Goal: Task Accomplishment & Management: Manage account settings

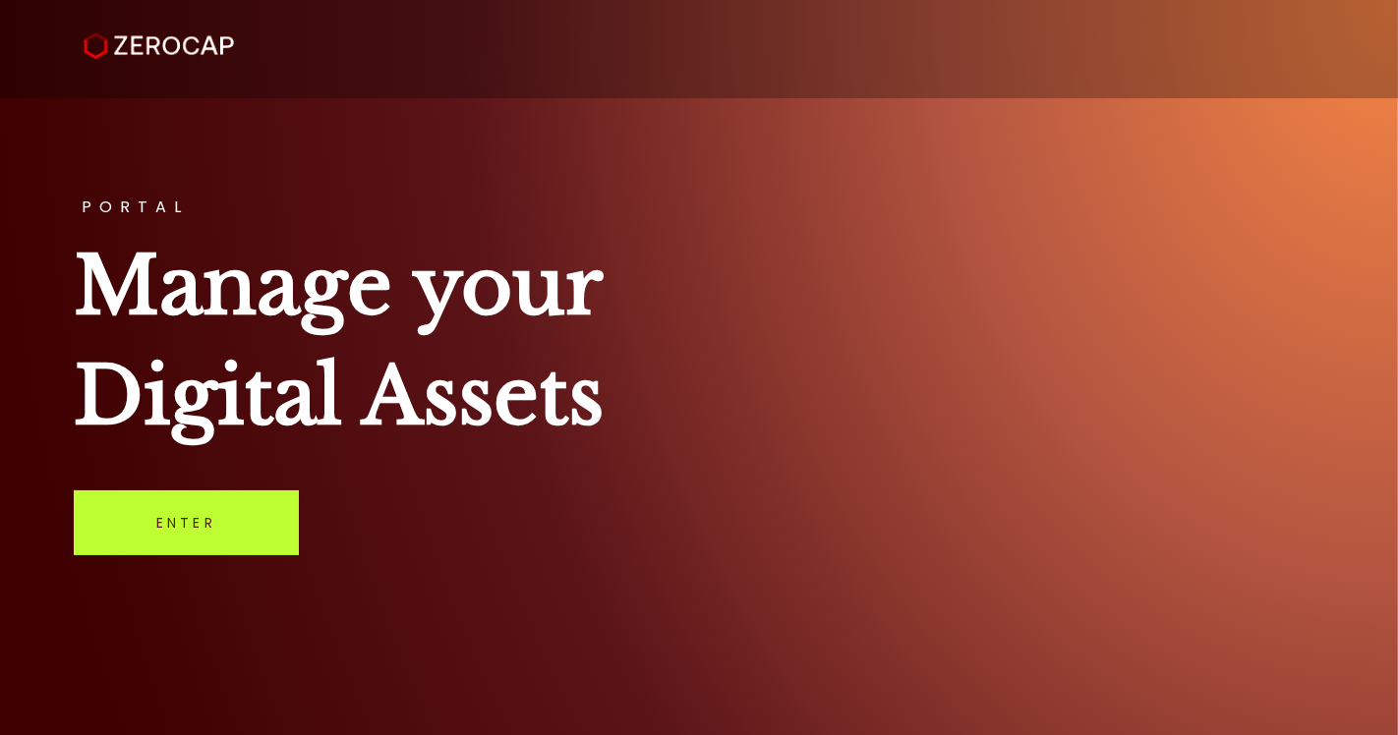
click at [205, 552] on link "Enter" at bounding box center [186, 523] width 225 height 65
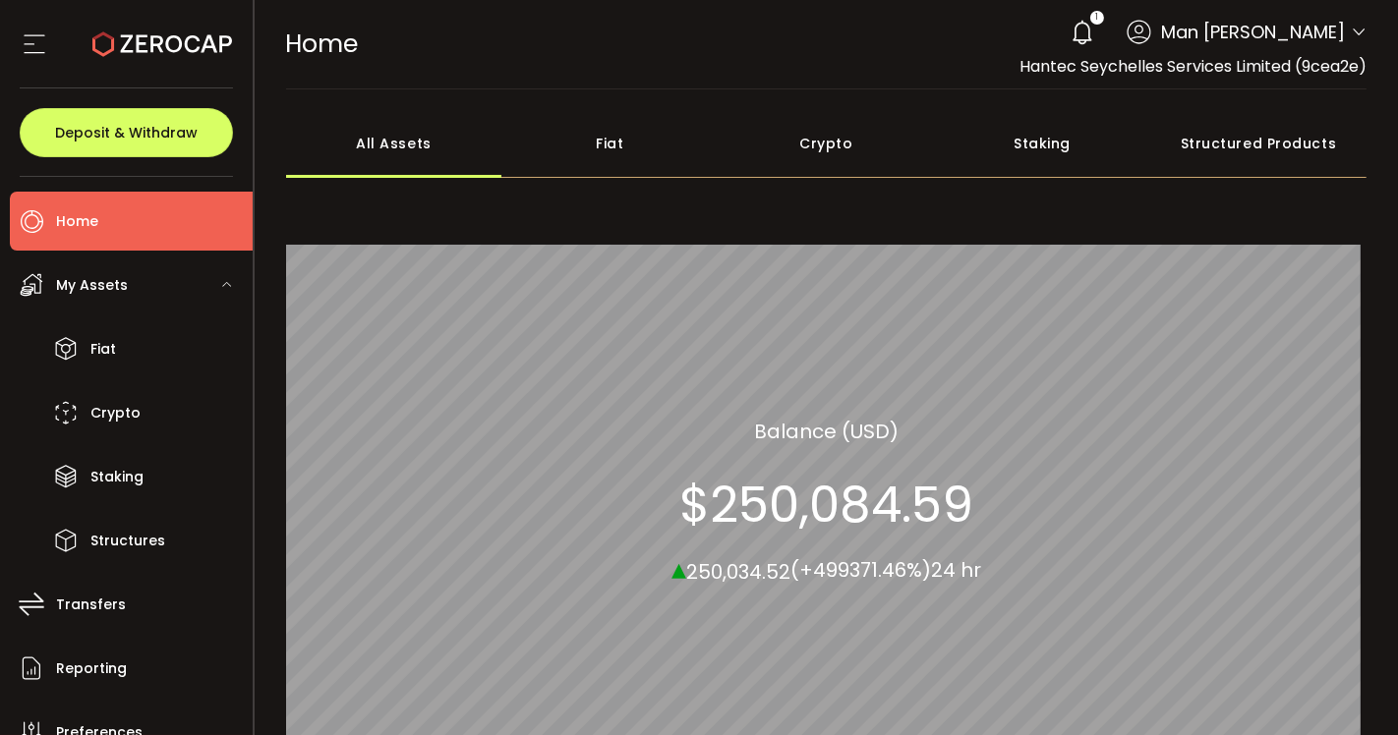
click at [1088, 38] on icon at bounding box center [1083, 33] width 28 height 28
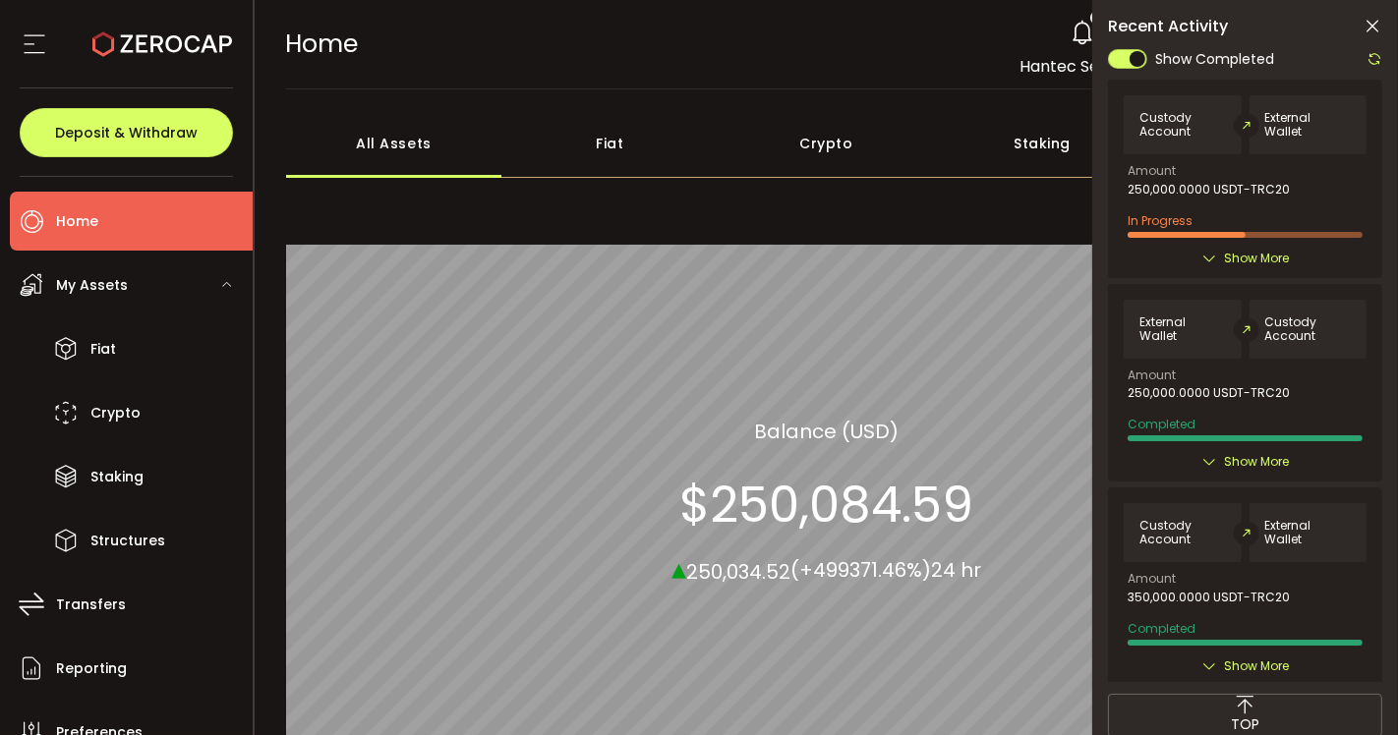
click at [1245, 260] on span "Show More" at bounding box center [1256, 259] width 65 height 20
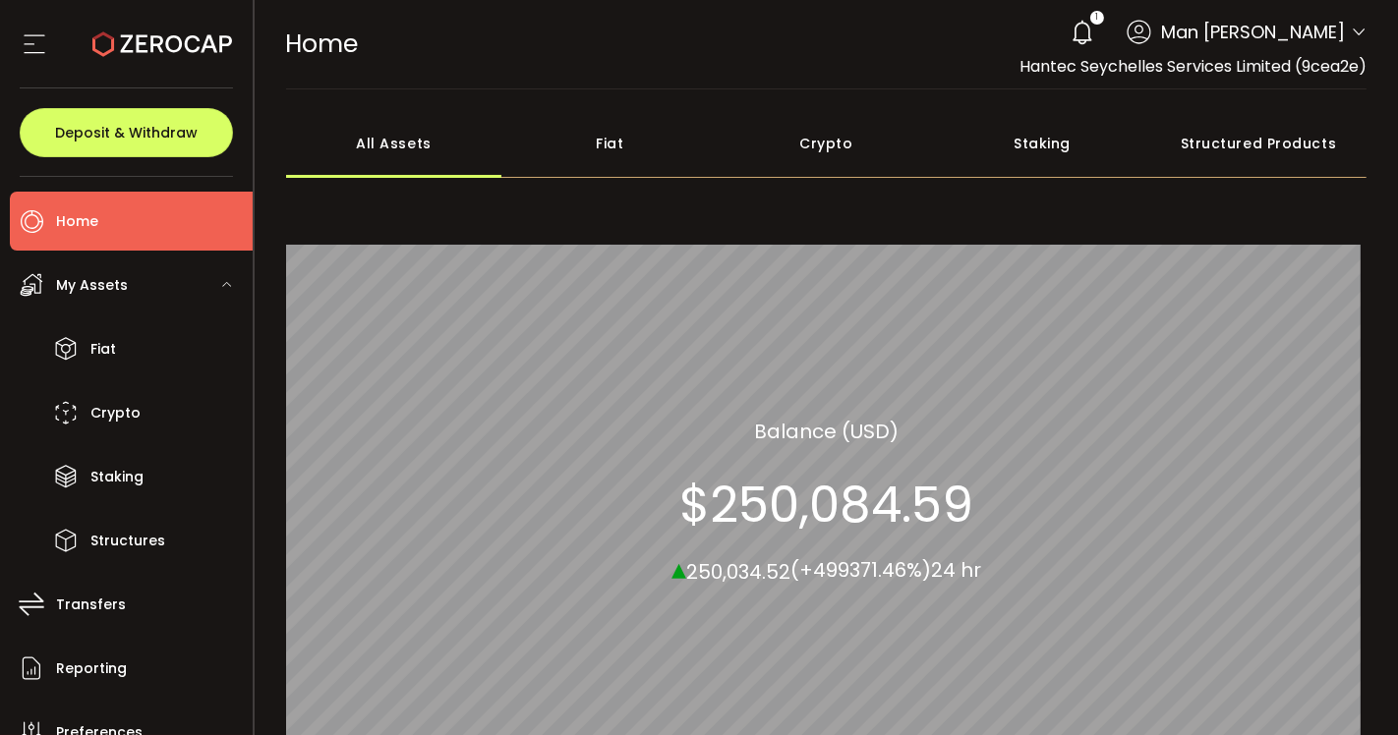
click at [1079, 31] on icon at bounding box center [1083, 33] width 28 height 28
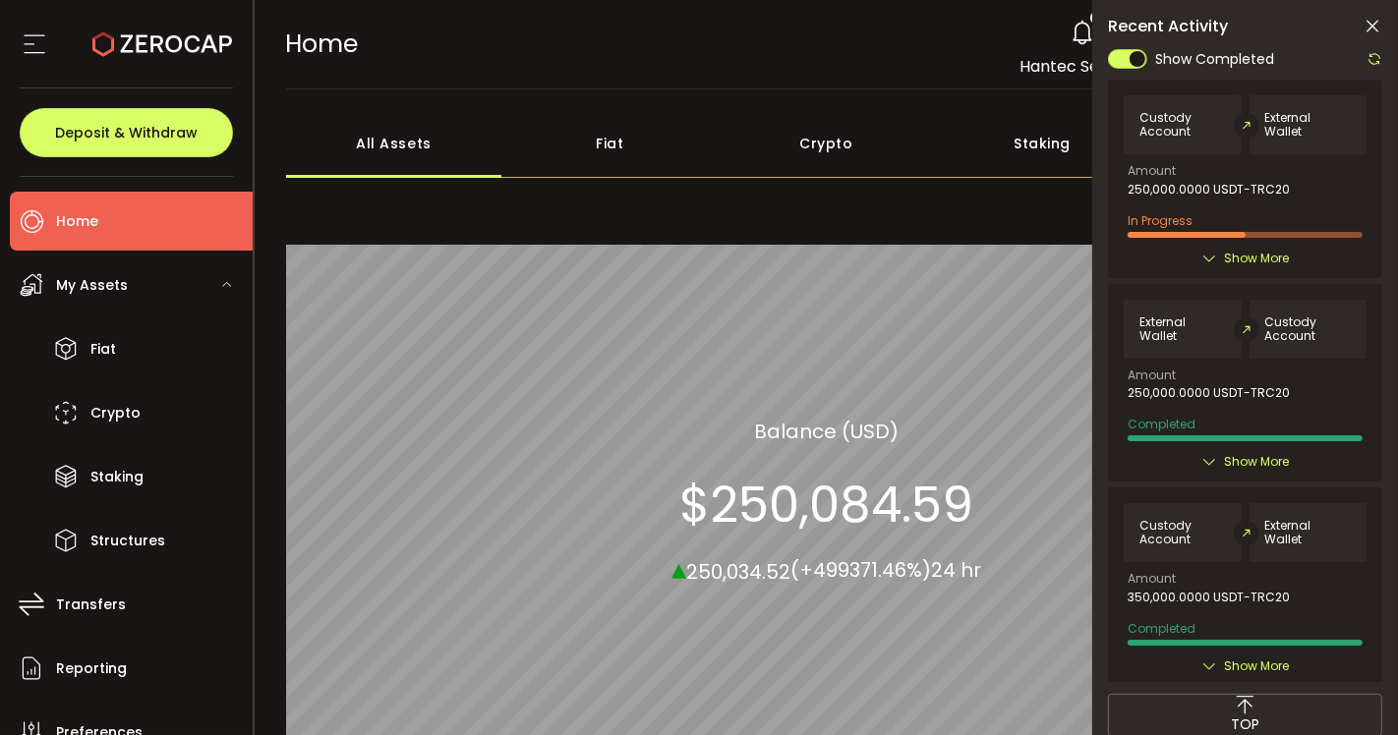
click at [1235, 464] on span "Show More" at bounding box center [1256, 462] width 65 height 20
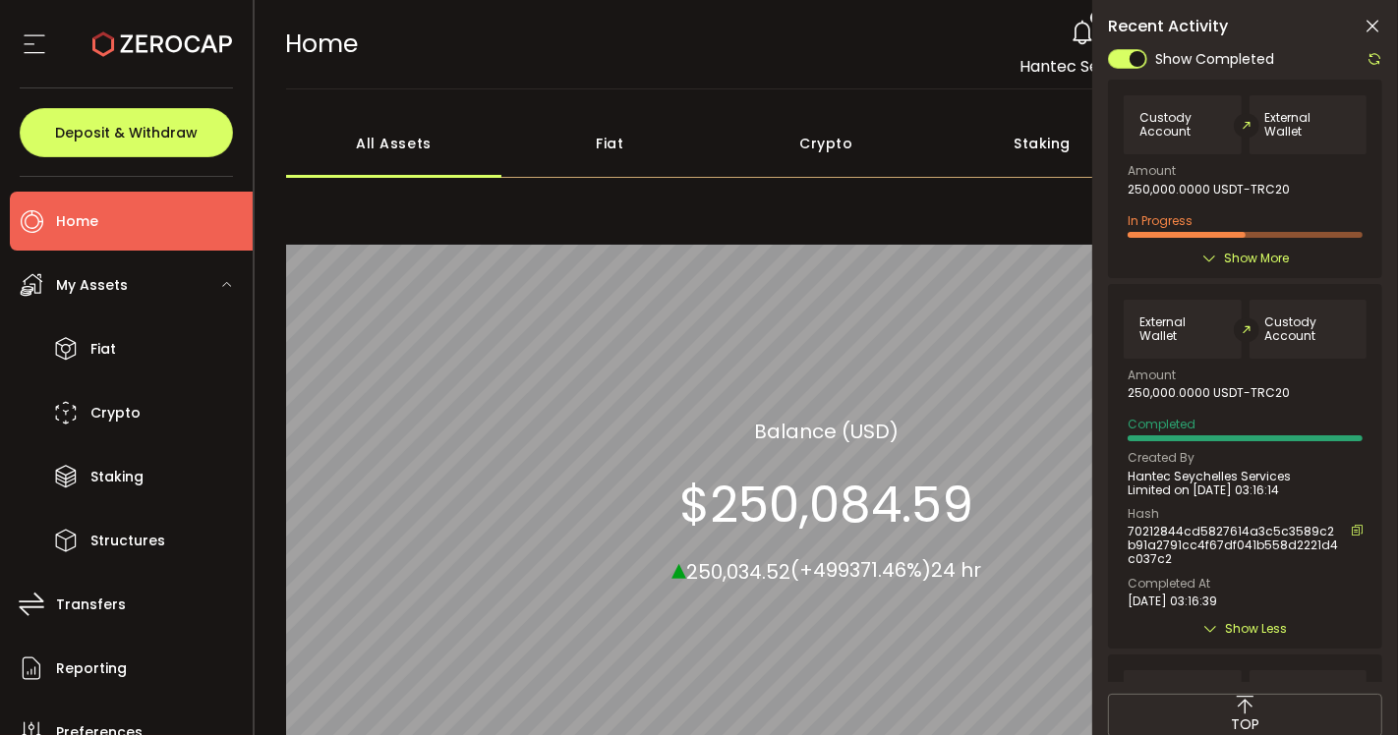
click at [1233, 254] on span "Show More" at bounding box center [1256, 259] width 65 height 20
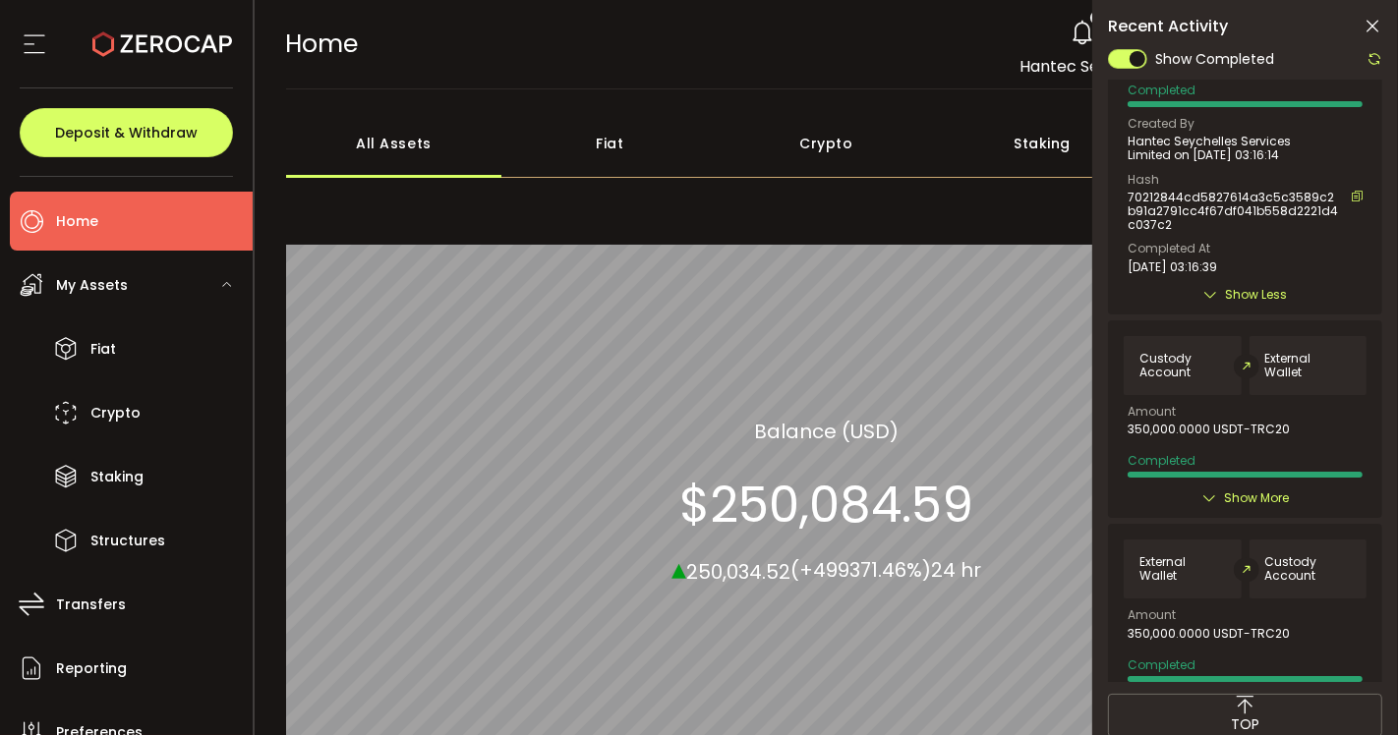
scroll to position [764, 0]
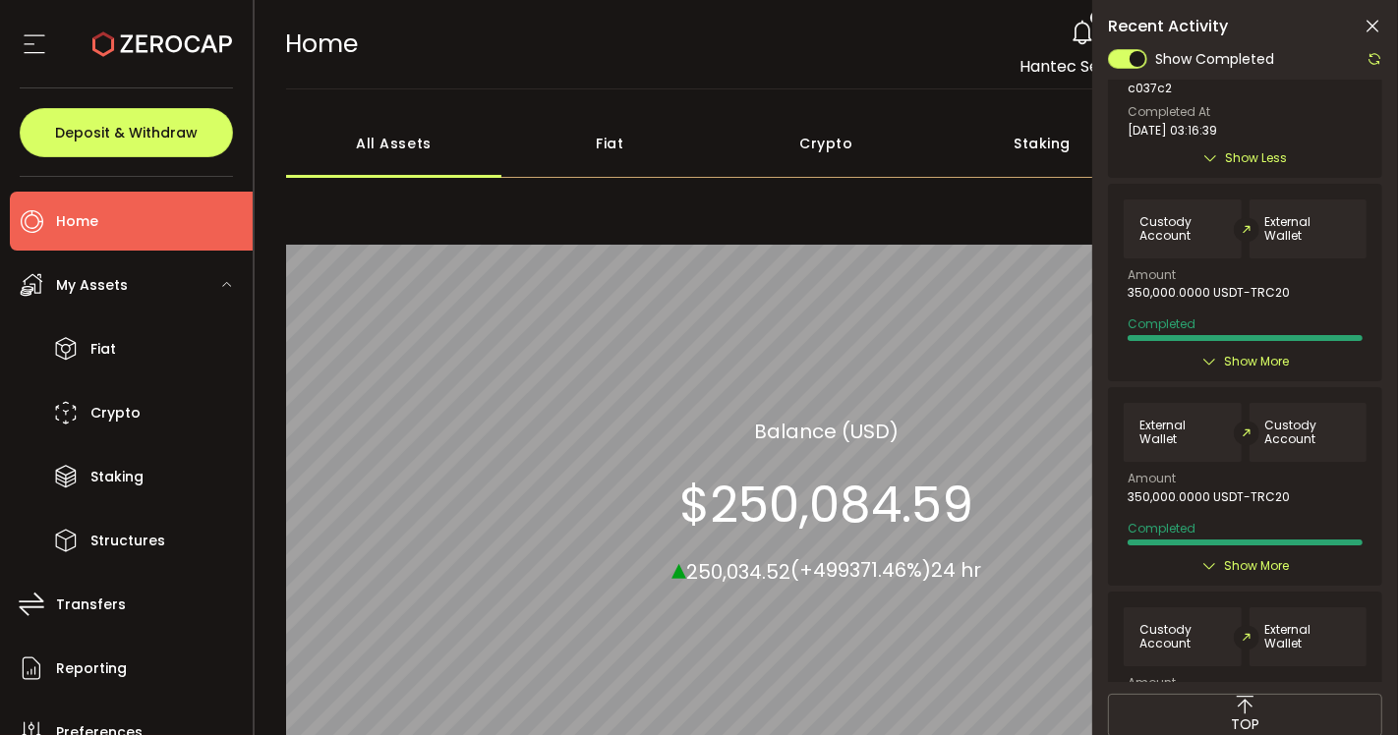
click at [1224, 356] on span "Show More" at bounding box center [1256, 362] width 65 height 20
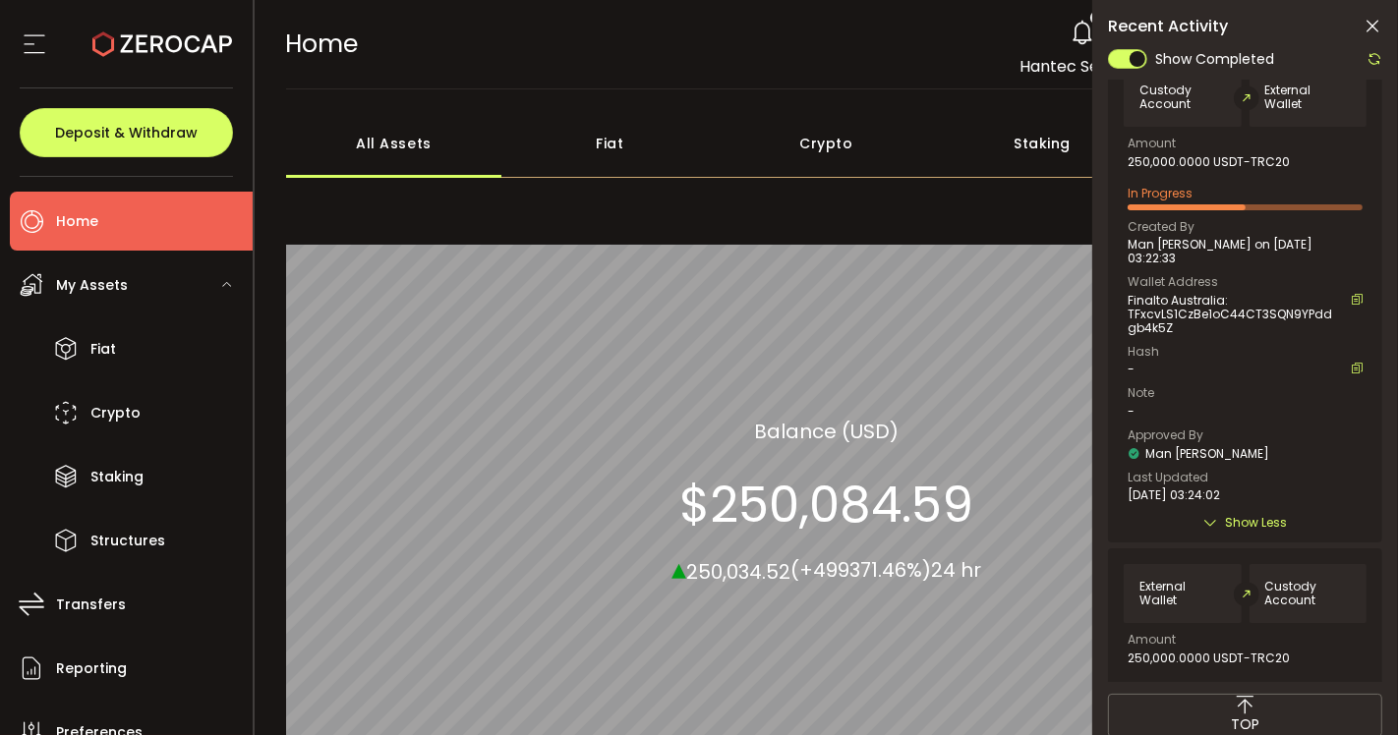
scroll to position [0, 0]
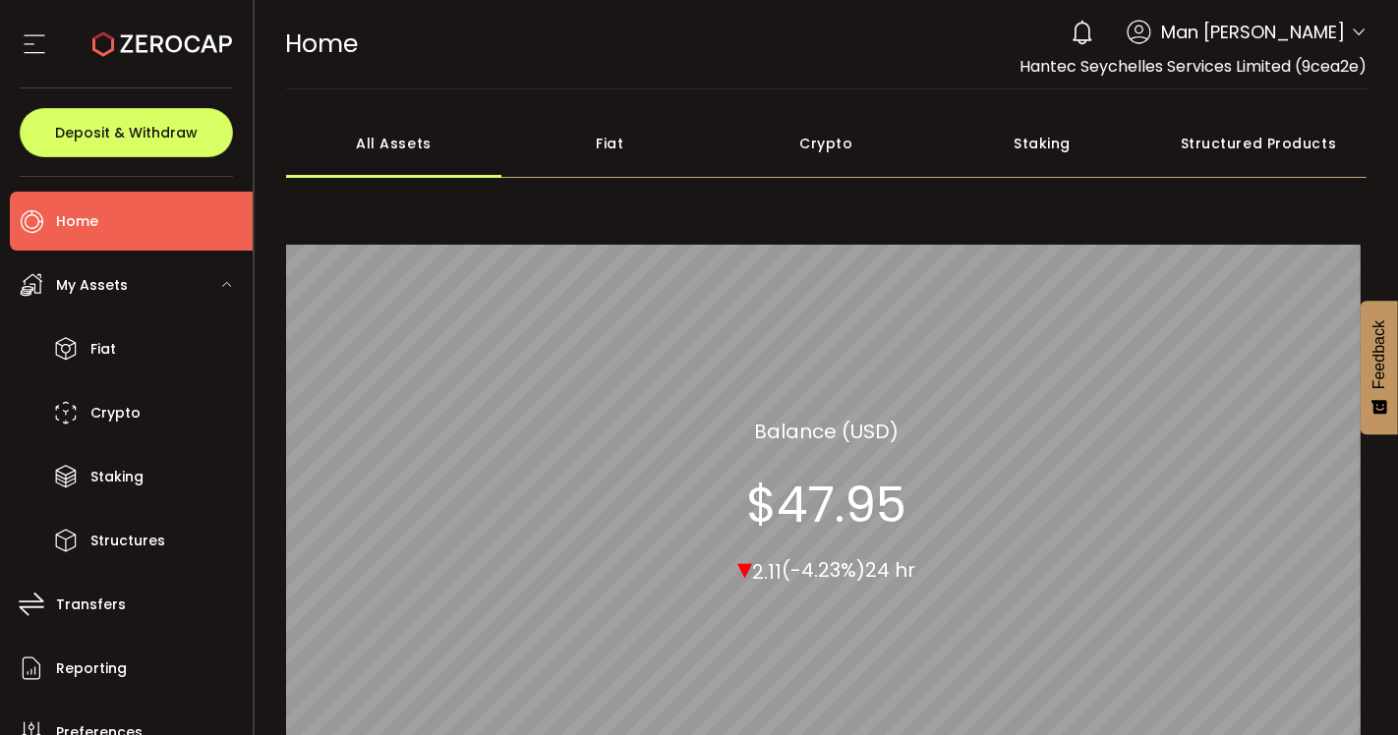
click at [1086, 36] on use at bounding box center [1082, 32] width 19 height 25
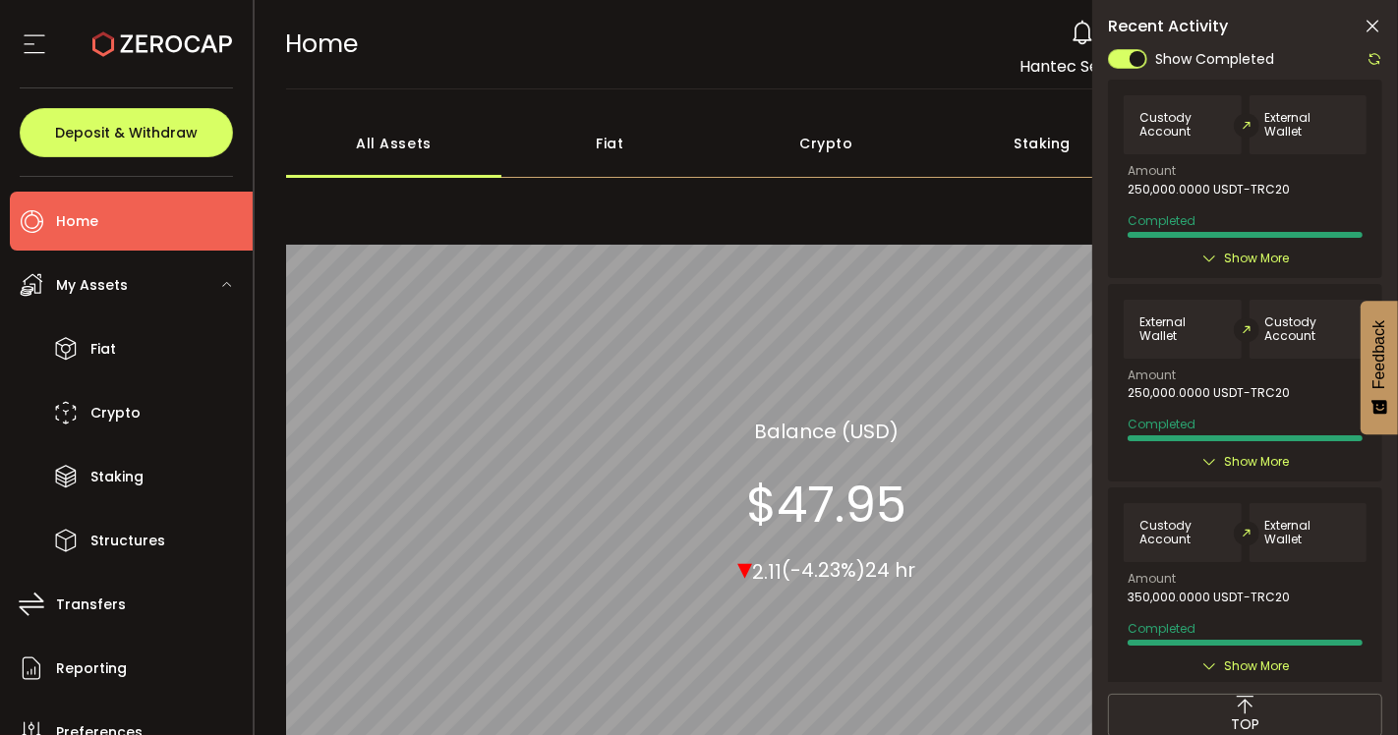
click at [1228, 259] on span "Show More" at bounding box center [1256, 259] width 65 height 20
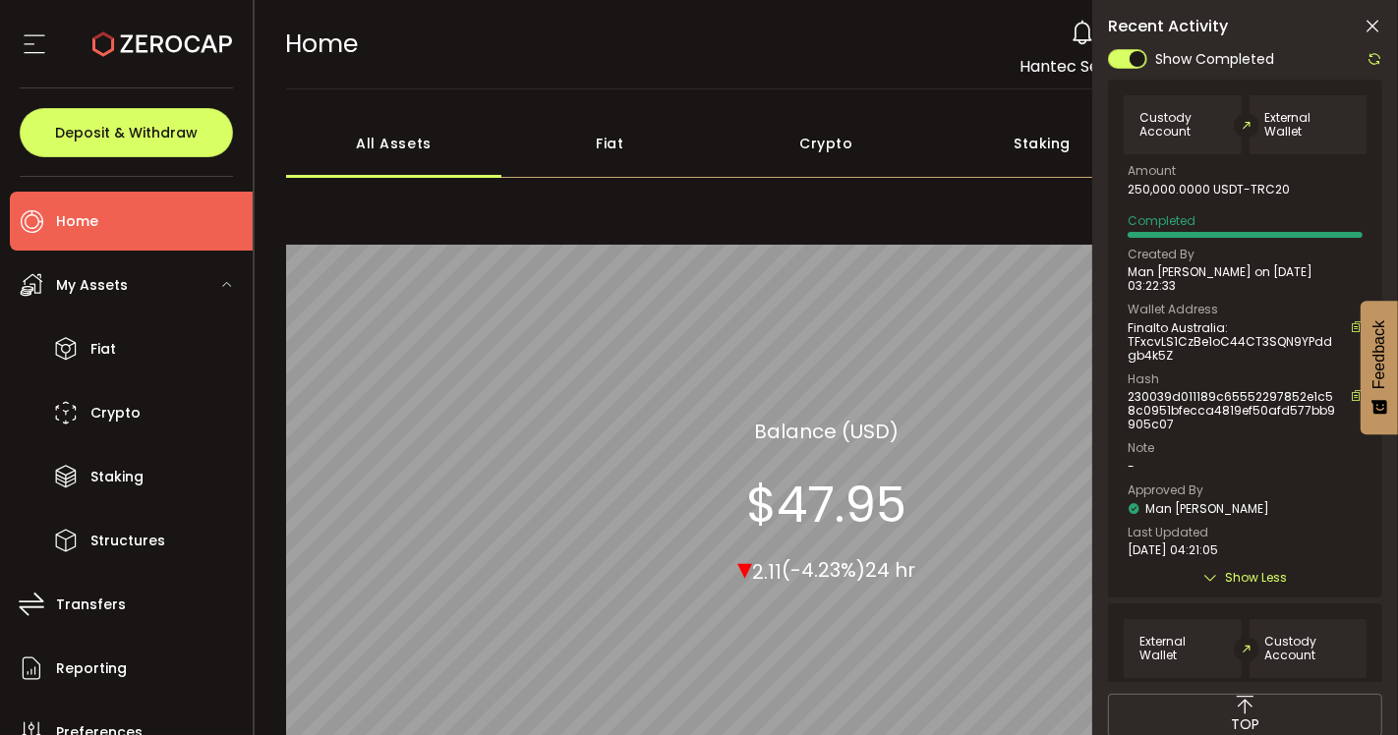
drag, startPoint x: 1175, startPoint y: 423, endPoint x: 1118, endPoint y: 396, distance: 62.9
click at [1118, 396] on div "Custody Account External Wallet Amount 250,000.0000 USDT-TRC20 Completed Create…" at bounding box center [1245, 339] width 274 height 518
copy span "230039d011189c65552297852e1c58c0951bfecca4819ef50afd577bb9905c07"
click at [958, 207] on div "Crypto 100.00% All_Assets Balance (USD) $47.95 ▾ 2.11 (-4.23%) 24 hr" at bounding box center [827, 502] width 1082 height 621
click at [1371, 32] on icon at bounding box center [1373, 27] width 20 height 20
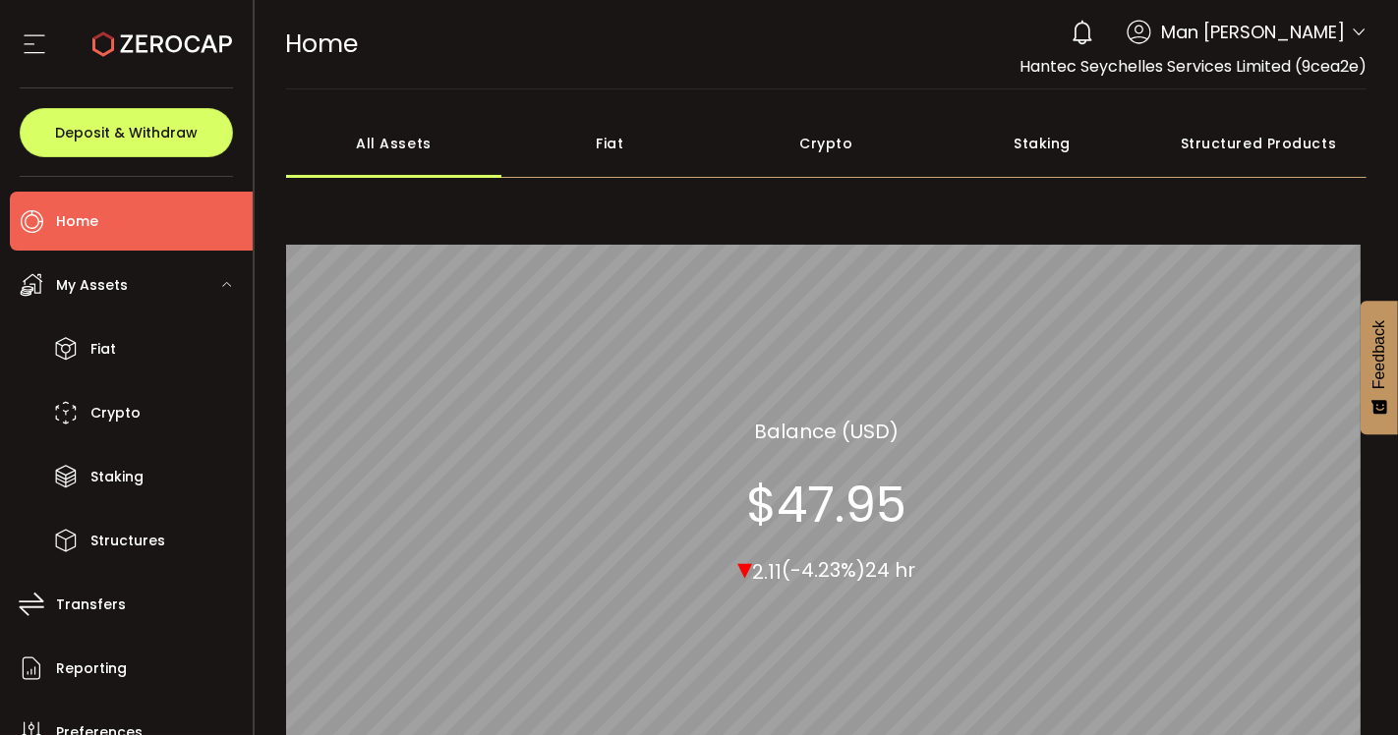
click at [1351, 29] on icon at bounding box center [1359, 33] width 16 height 16
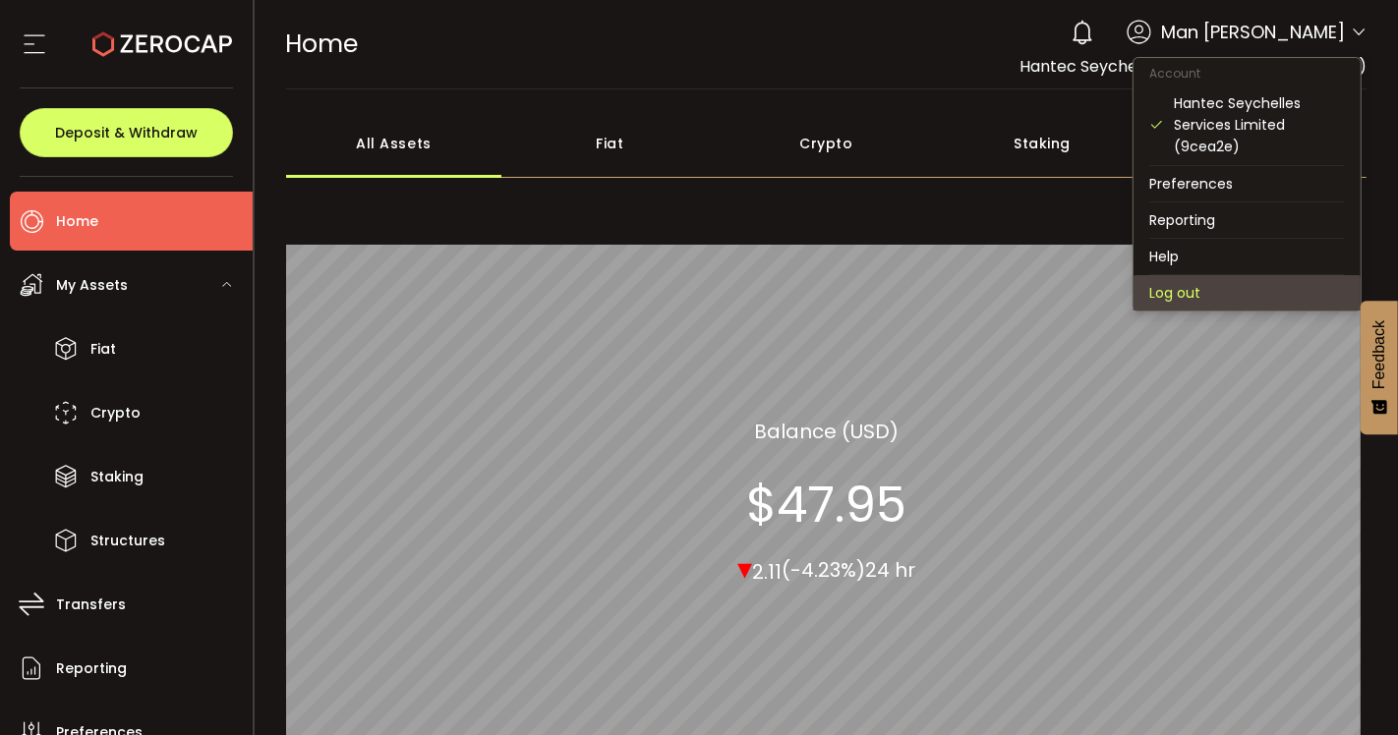
click at [1211, 295] on li "Log out" at bounding box center [1247, 292] width 227 height 35
